Goal: Find specific page/section: Find specific page/section

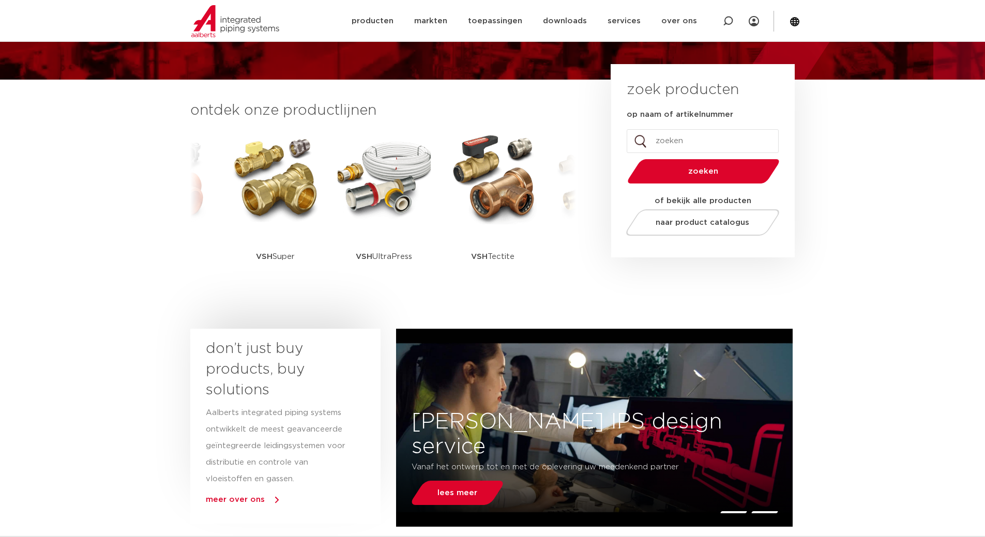
scroll to position [258, 0]
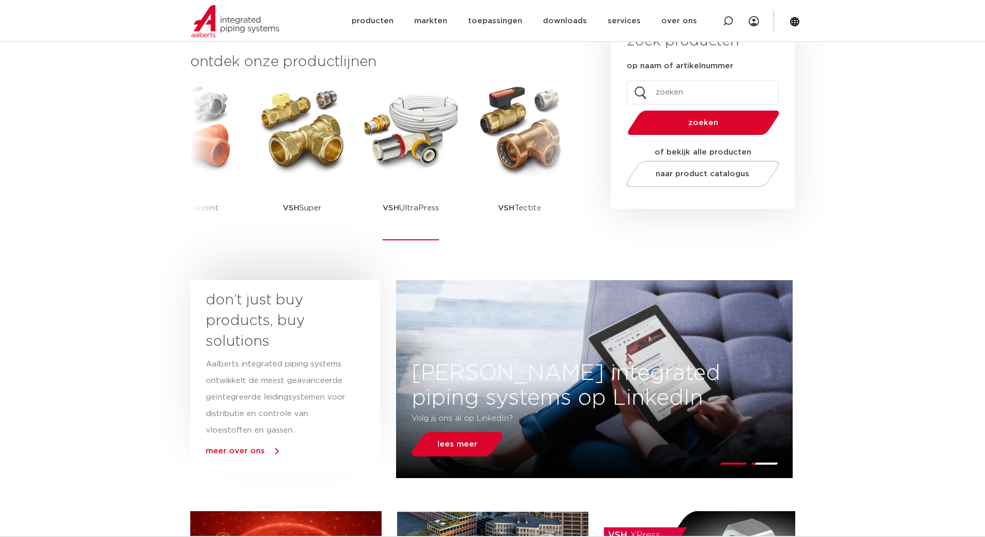
click at [452, 161] on img at bounding box center [410, 129] width 93 height 93
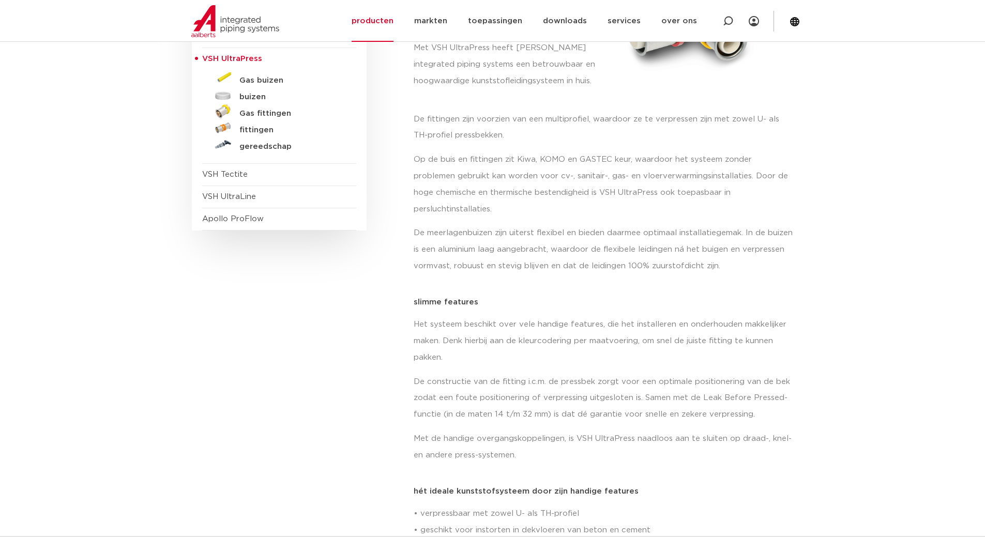
scroll to position [103, 0]
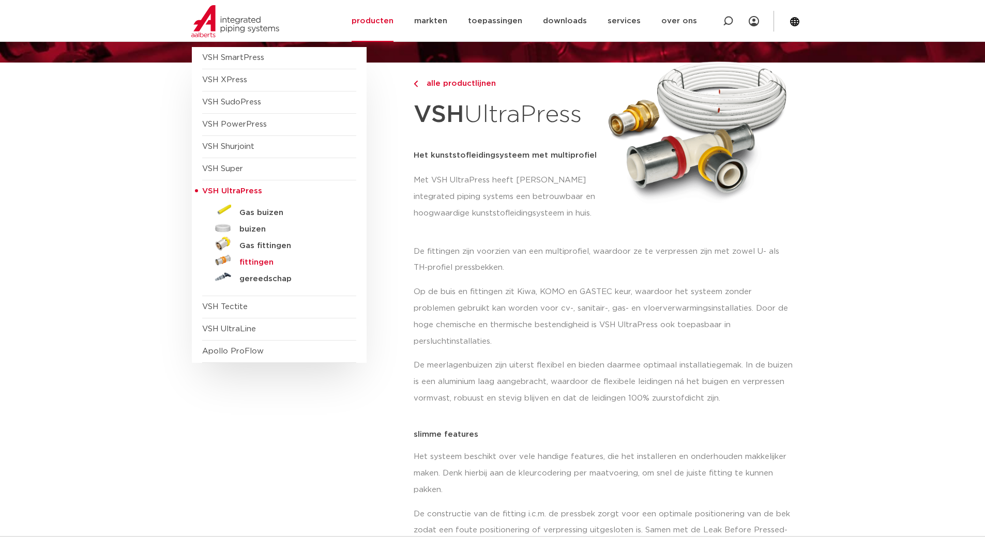
click at [257, 262] on h5 "fittingen" at bounding box center [290, 262] width 102 height 9
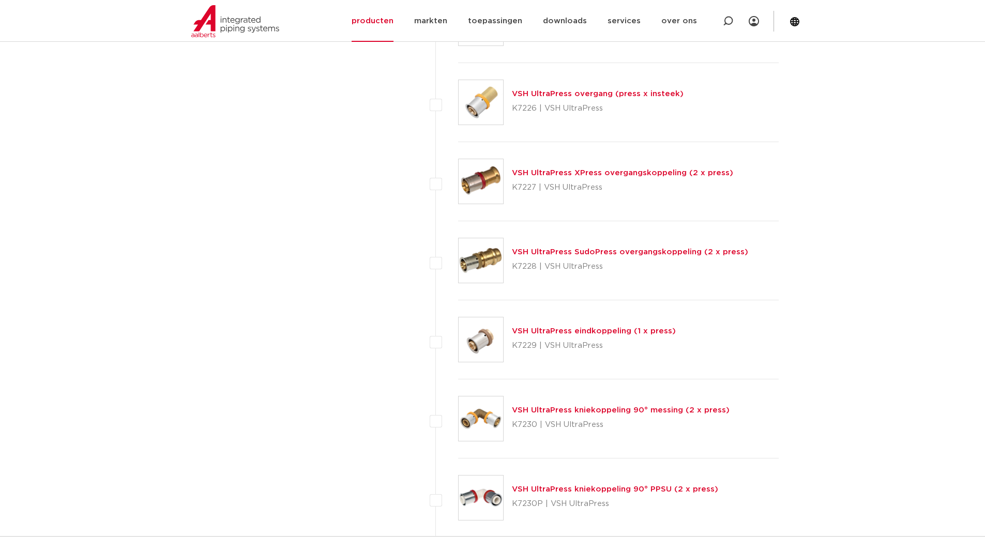
scroll to position [1137, 0]
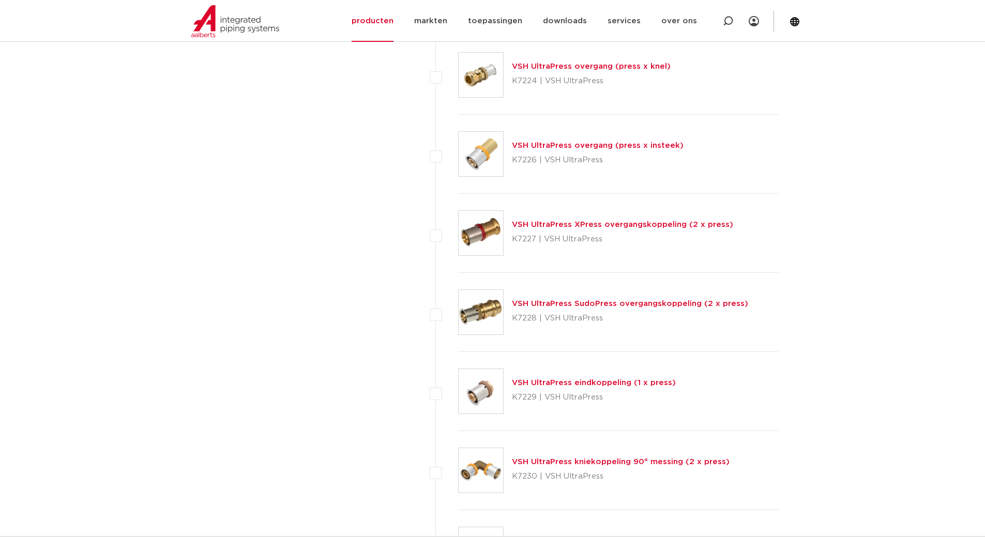
click at [586, 146] on link "VSH UltraPress overgang (press x insteek)" at bounding box center [598, 146] width 172 height 8
